Goal: Transaction & Acquisition: Purchase product/service

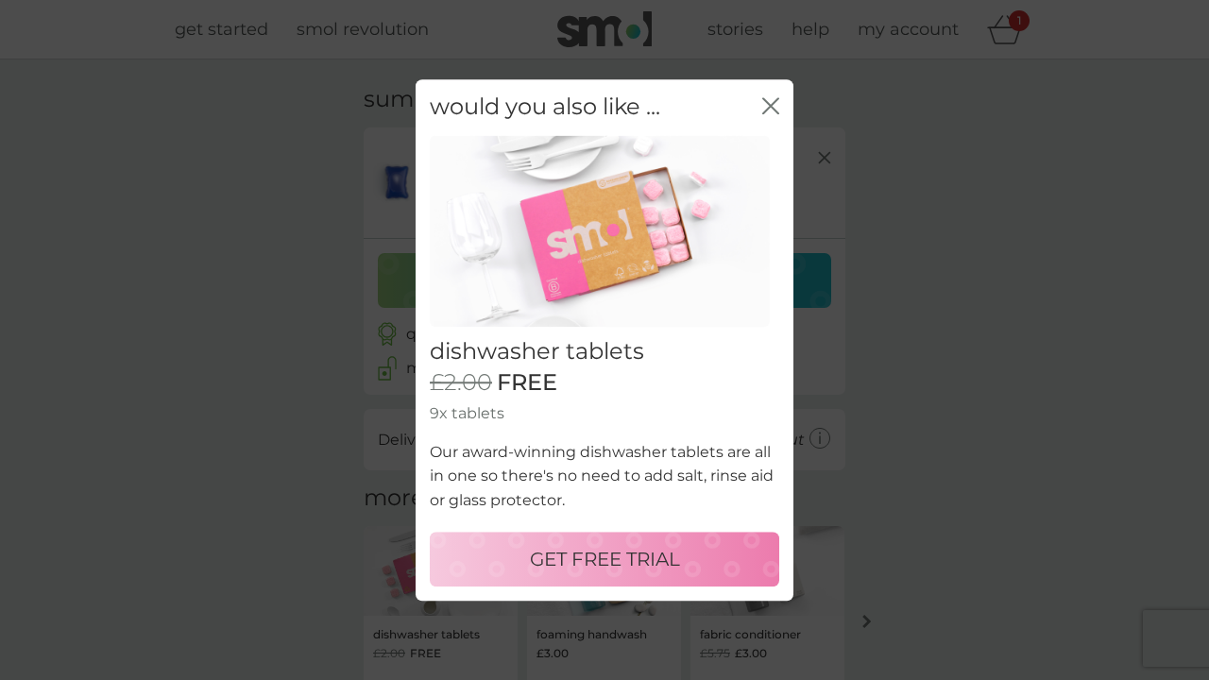
click at [591, 563] on p "GET FREE TRIAL" at bounding box center [605, 559] width 150 height 30
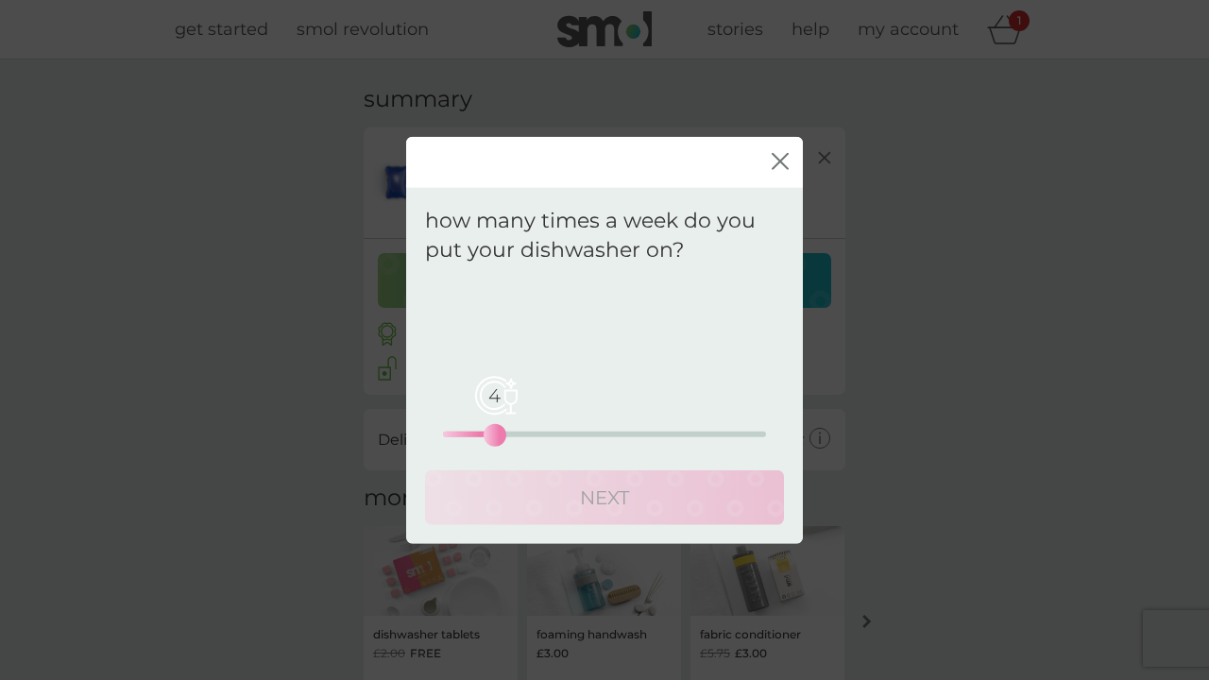
click at [491, 433] on div "4 0 12.5 25" at bounding box center [604, 434] width 323 height 6
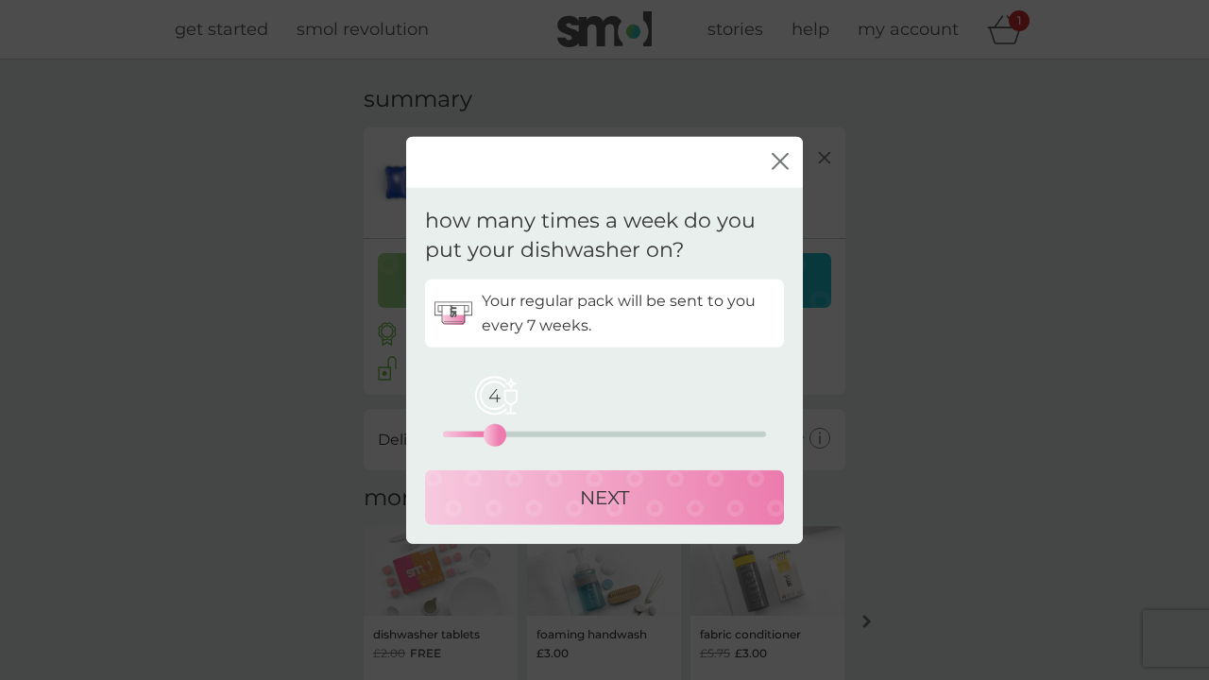
click at [497, 488] on div "NEXT" at bounding box center [604, 497] width 321 height 30
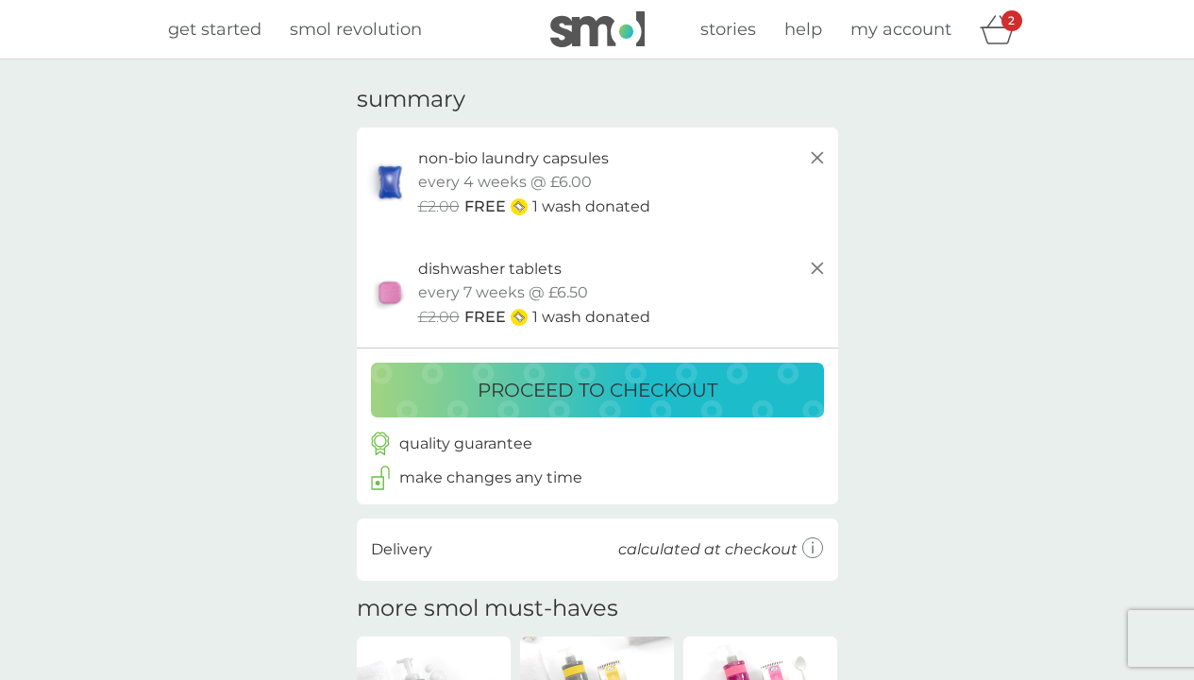
click at [499, 397] on p "proceed to checkout" at bounding box center [598, 390] width 240 height 30
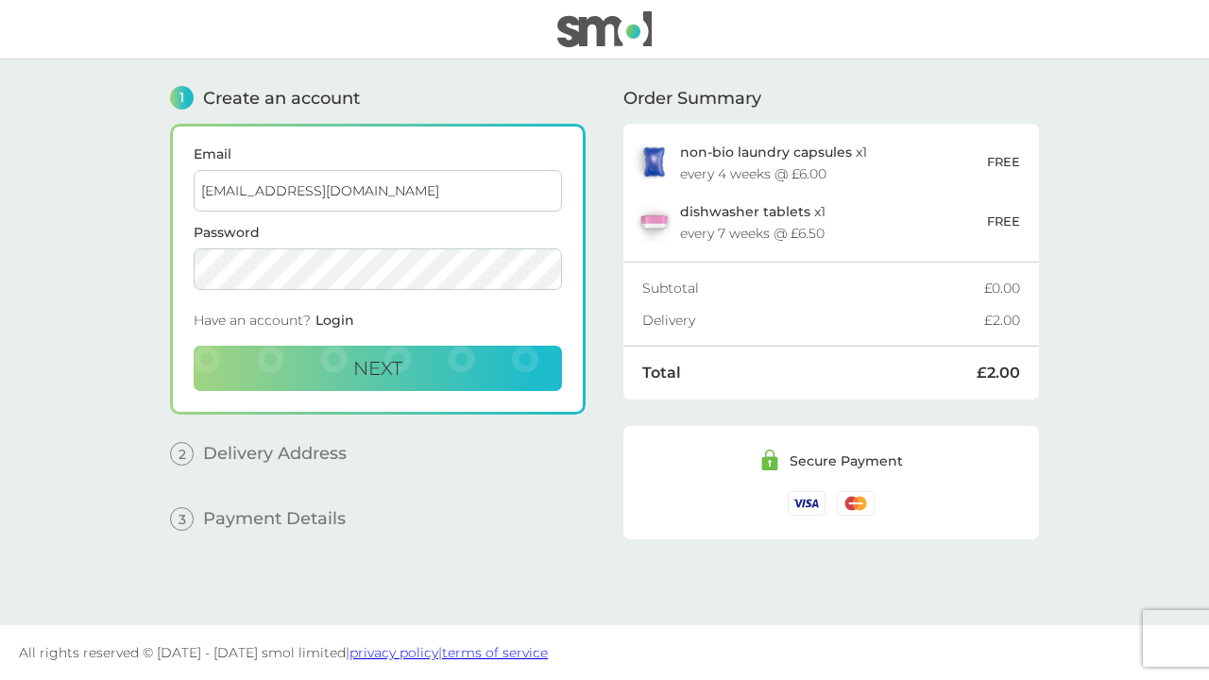
type input "[EMAIL_ADDRESS][DOMAIN_NAME]"
click at [248, 363] on button "Next" at bounding box center [378, 368] width 368 height 45
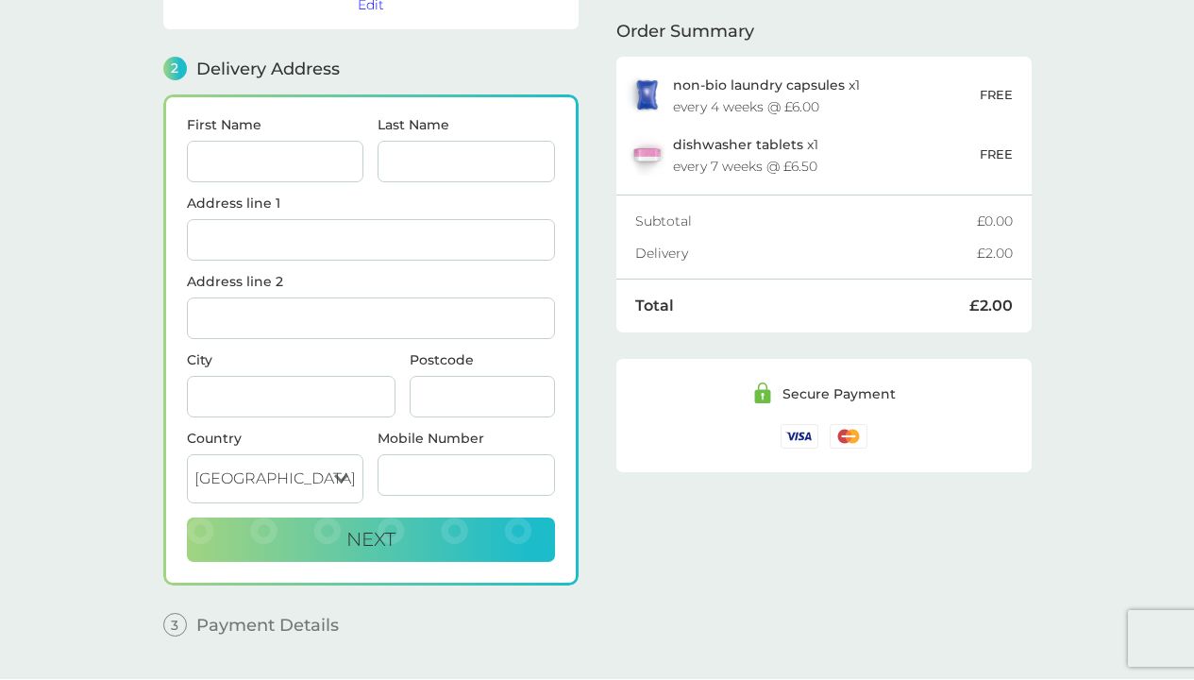
scroll to position [232, 0]
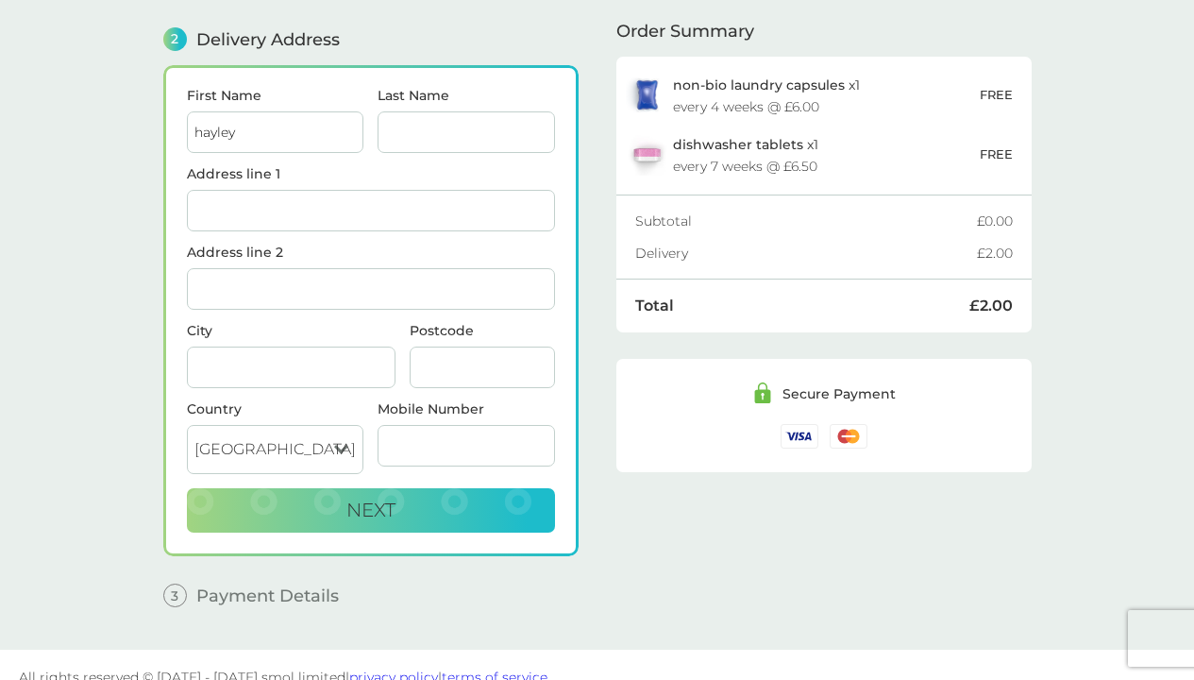
type input "hayley"
type input "[PERSON_NAME]"
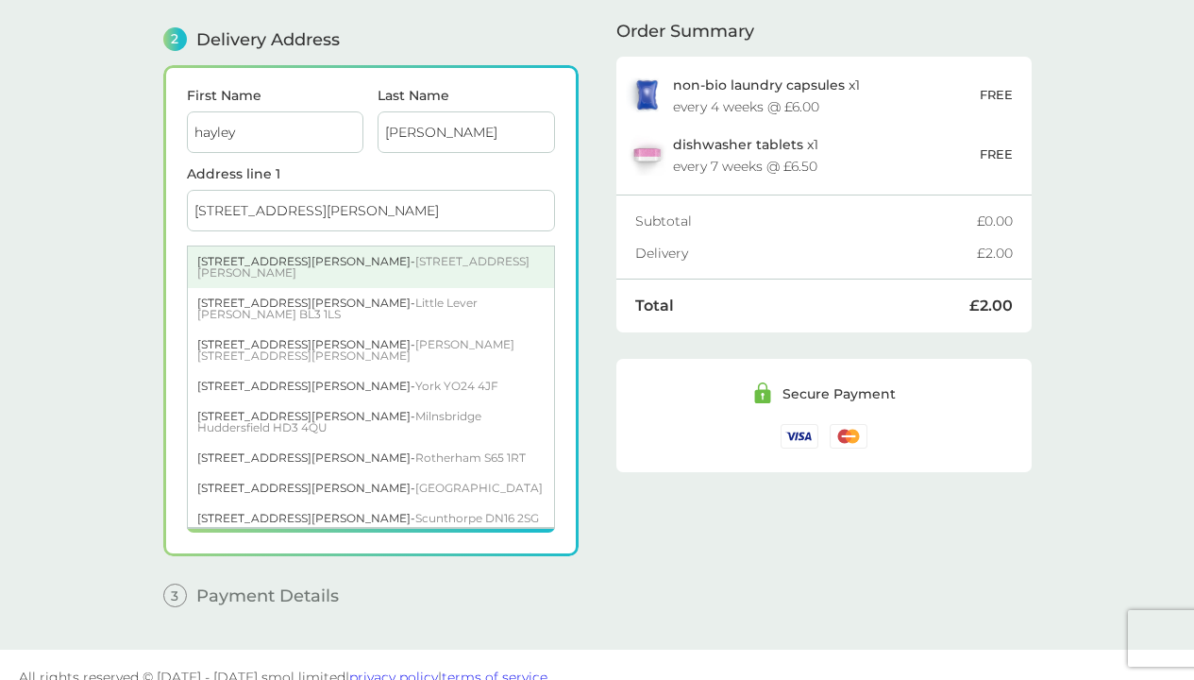
click at [292, 261] on div "[STREET_ADDRESS][PERSON_NAME][PERSON_NAME]" at bounding box center [371, 267] width 366 height 42
type input "[STREET_ADDRESS][PERSON_NAME]"
type input "[PERSON_NAME]"
type input "PR5 5RL"
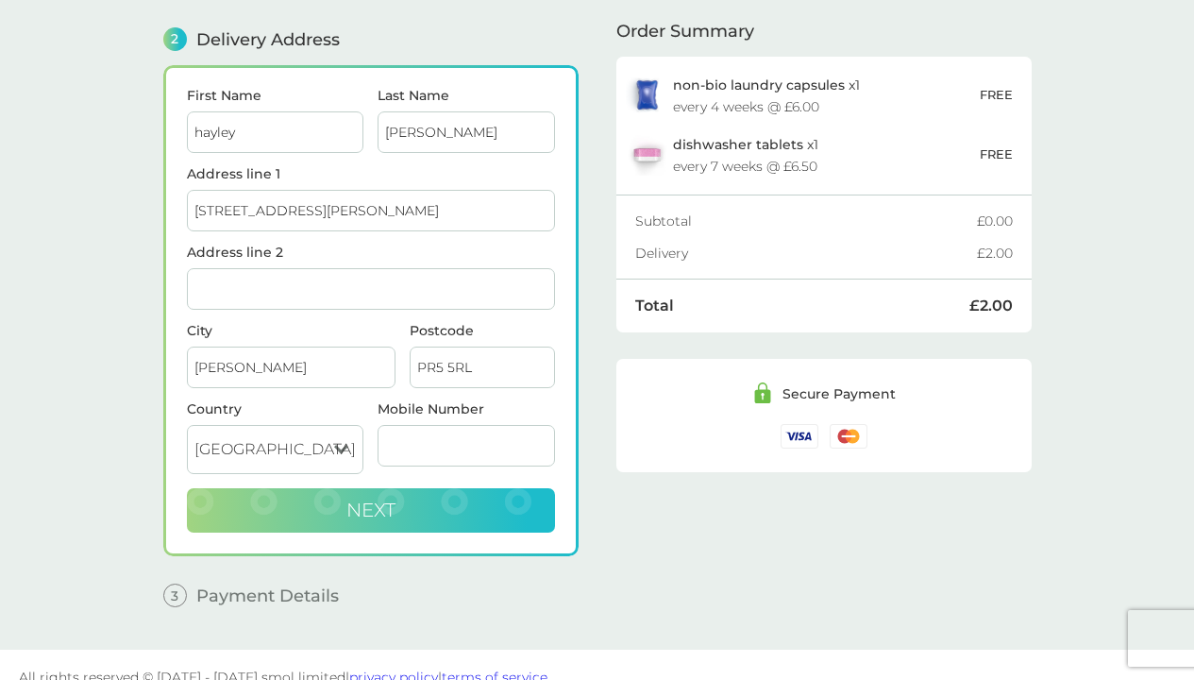
click at [425, 519] on button "Next" at bounding box center [371, 510] width 368 height 45
type input "07834727228"
click at [465, 508] on button "Next" at bounding box center [371, 510] width 368 height 45
checkbox input "true"
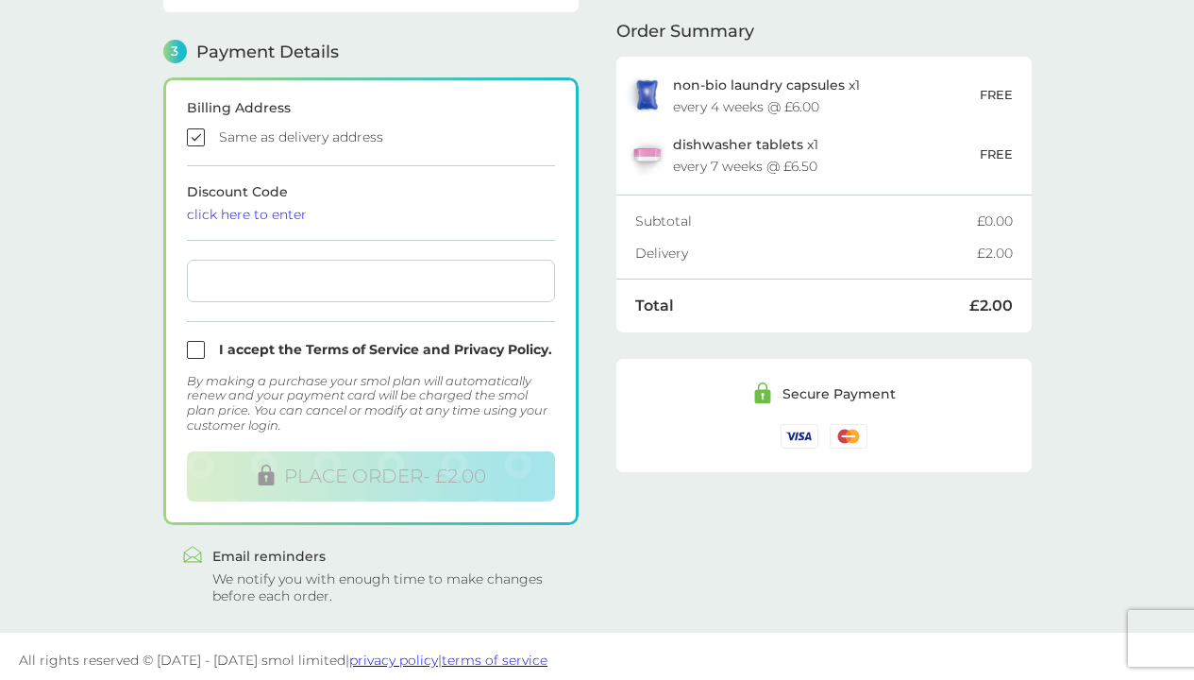
scroll to position [515, 0]
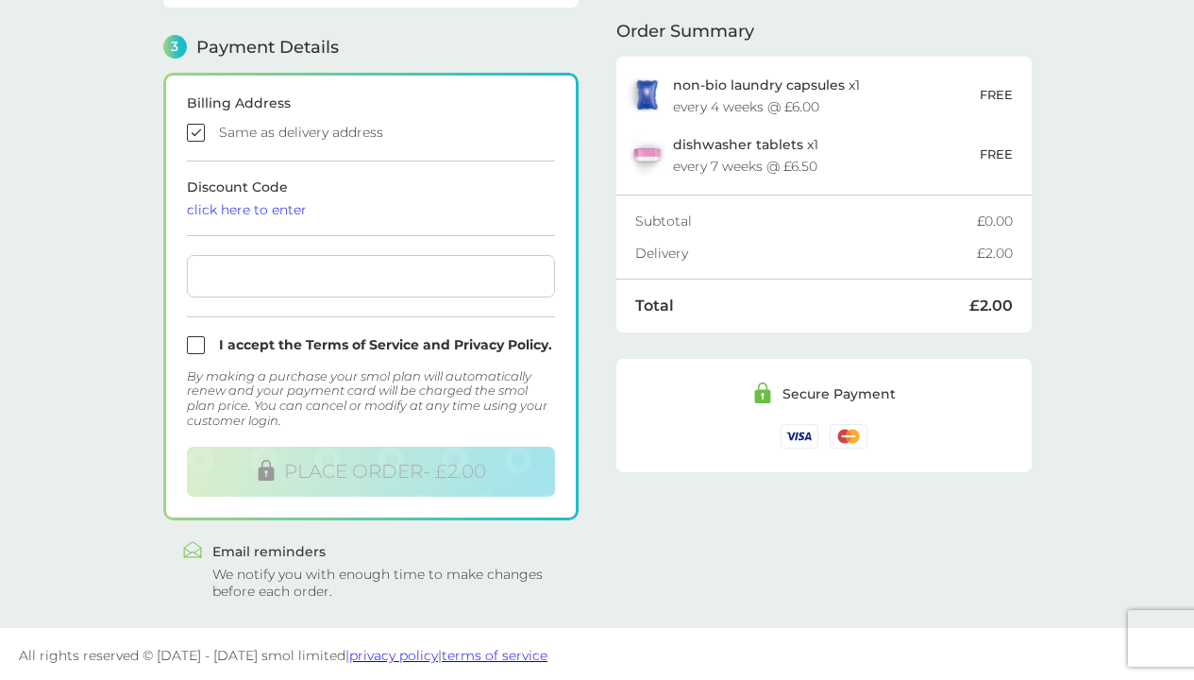
click at [195, 347] on input "checkbox" at bounding box center [371, 345] width 368 height 18
checkbox input "true"
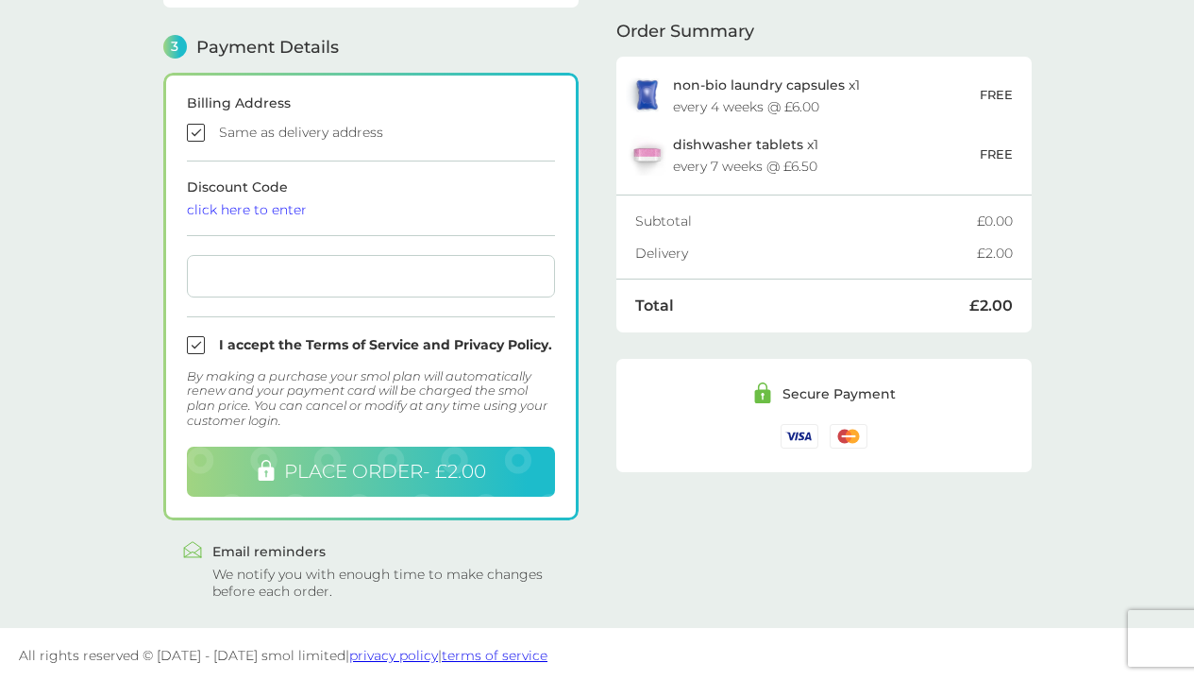
click at [308, 465] on span "PLACE ORDER - £2.00" at bounding box center [385, 471] width 202 height 23
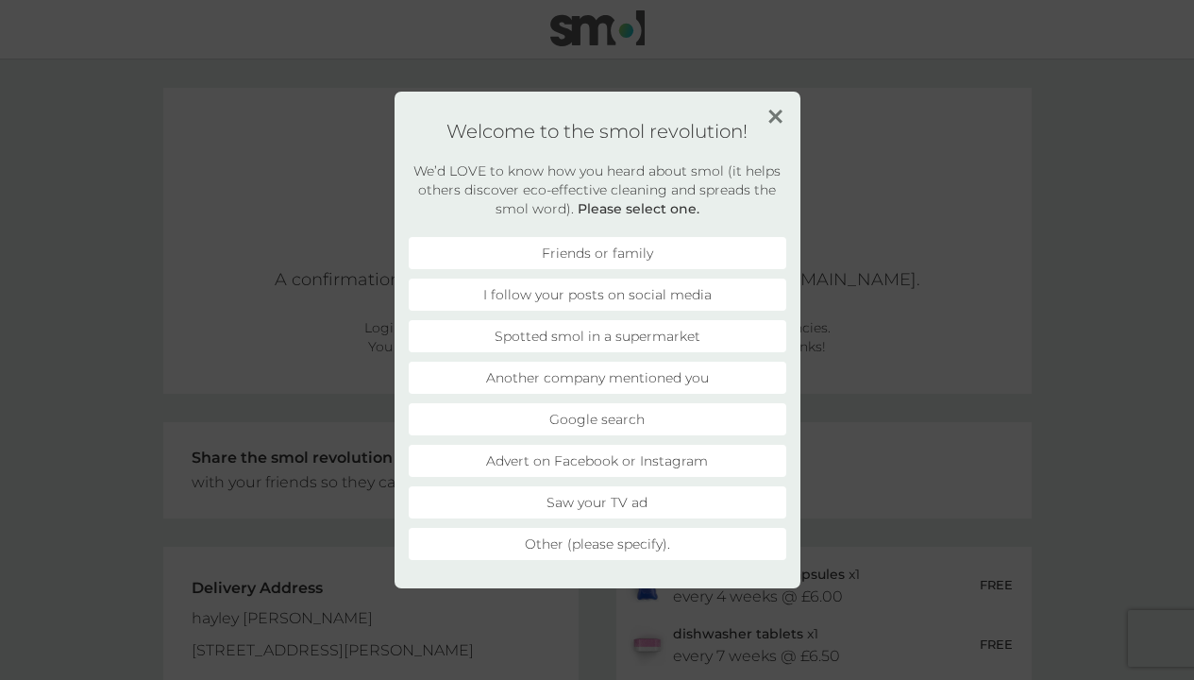
click at [475, 255] on li "Friends or family" at bounding box center [598, 253] width 378 height 32
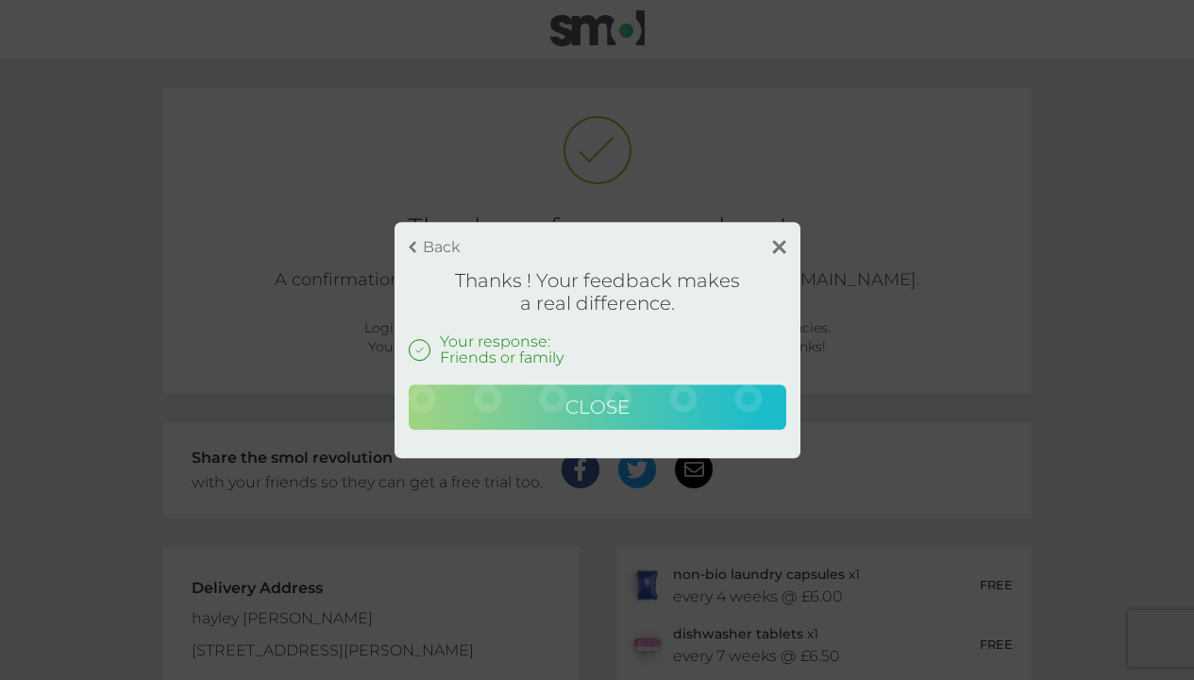
click at [593, 401] on span "Close" at bounding box center [598, 407] width 64 height 23
